Goal: Task Accomplishment & Management: Manage account settings

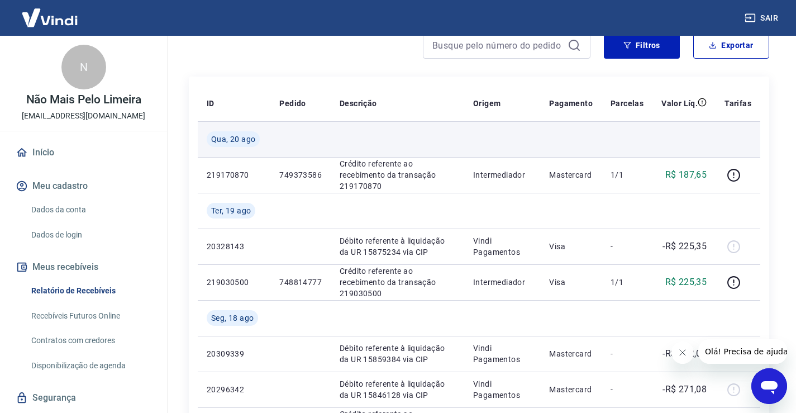
scroll to position [112, 0]
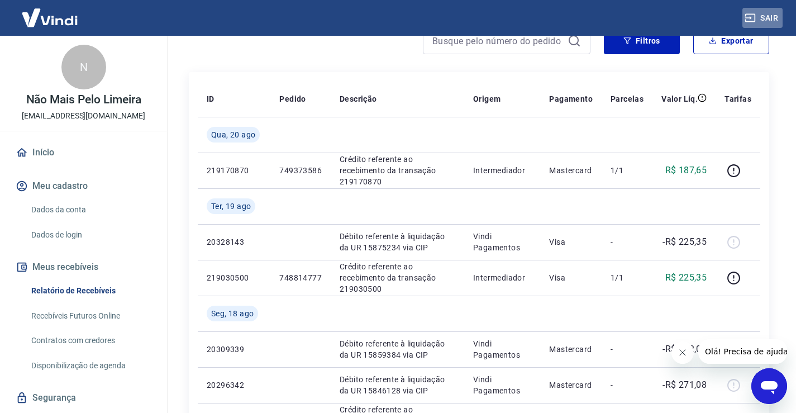
click at [771, 19] on button "Sair" at bounding box center [762, 18] width 40 height 21
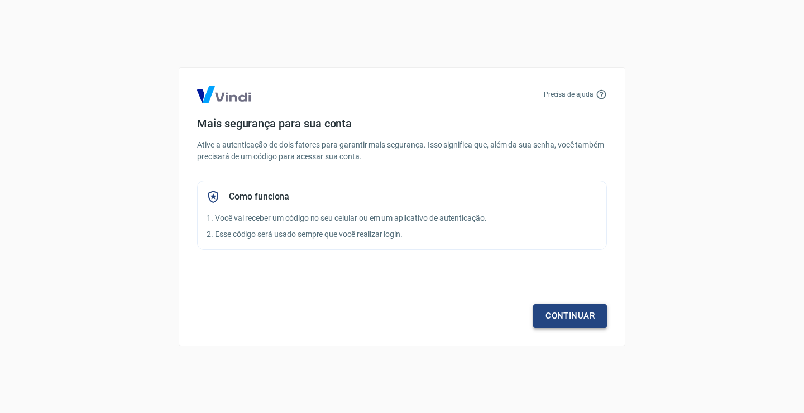
click at [556, 319] on link "Continuar" at bounding box center [570, 315] width 74 height 23
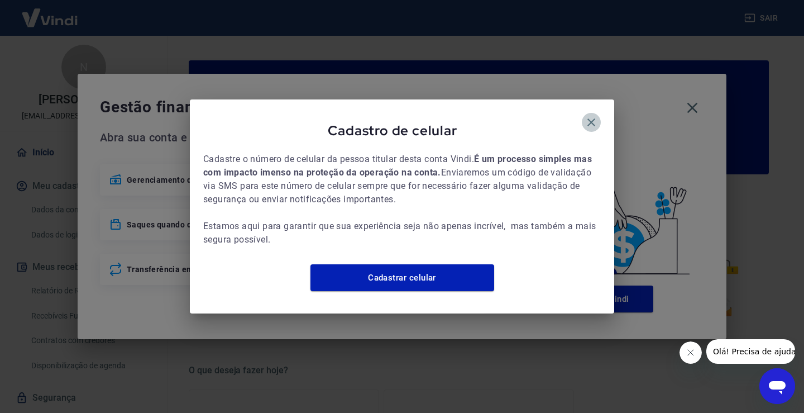
click at [598, 114] on button "button" at bounding box center [591, 122] width 19 height 19
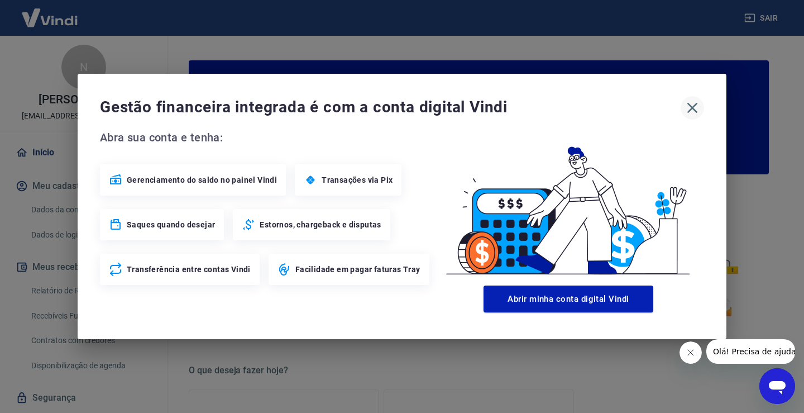
click at [683, 105] on button "button" at bounding box center [692, 107] width 23 height 23
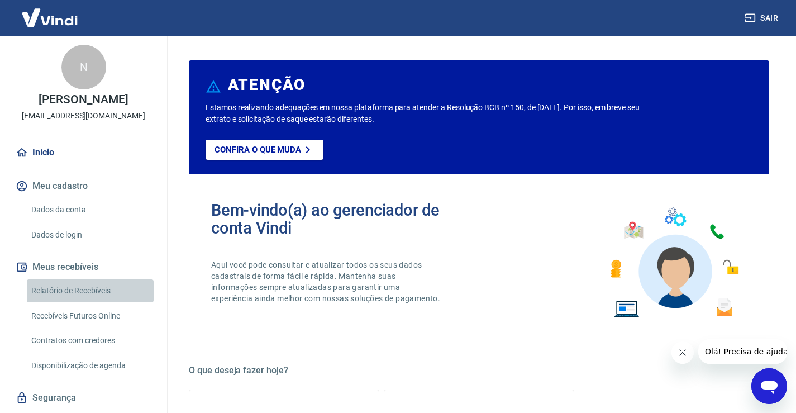
click at [94, 302] on link "Relatório de Recebíveis" at bounding box center [90, 290] width 127 height 23
